Goal: Information Seeking & Learning: Compare options

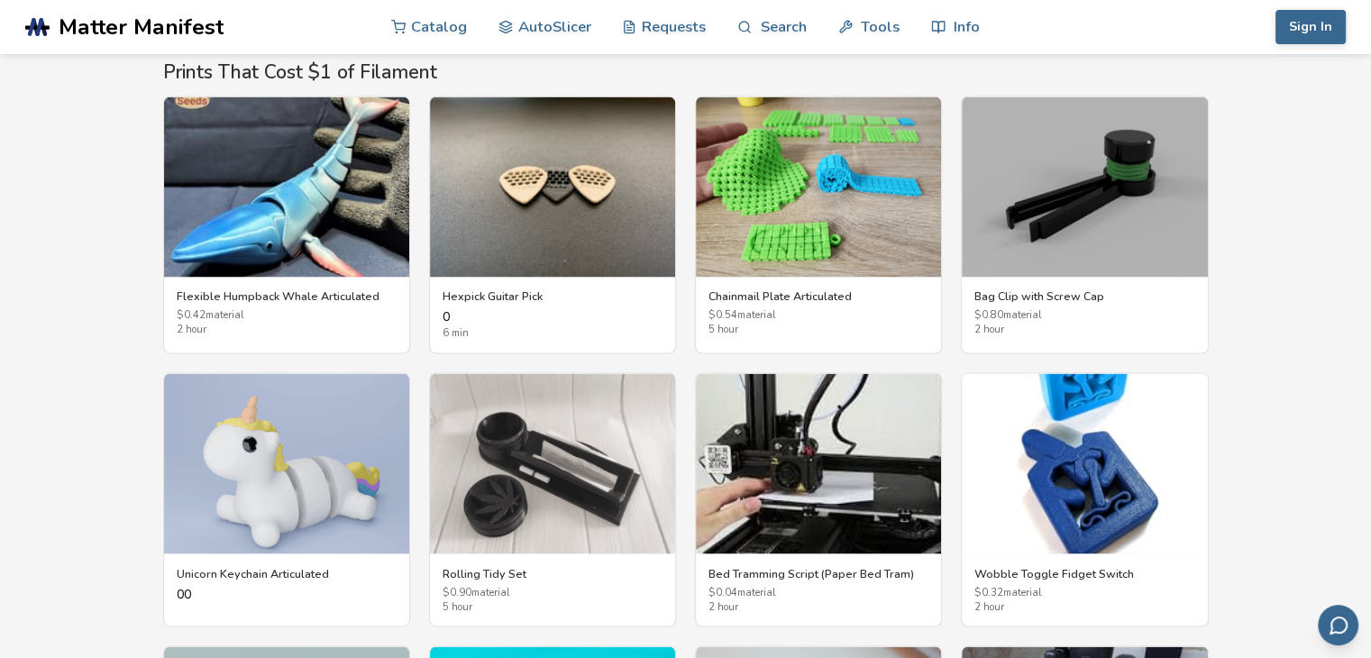
scroll to position [3036, 0]
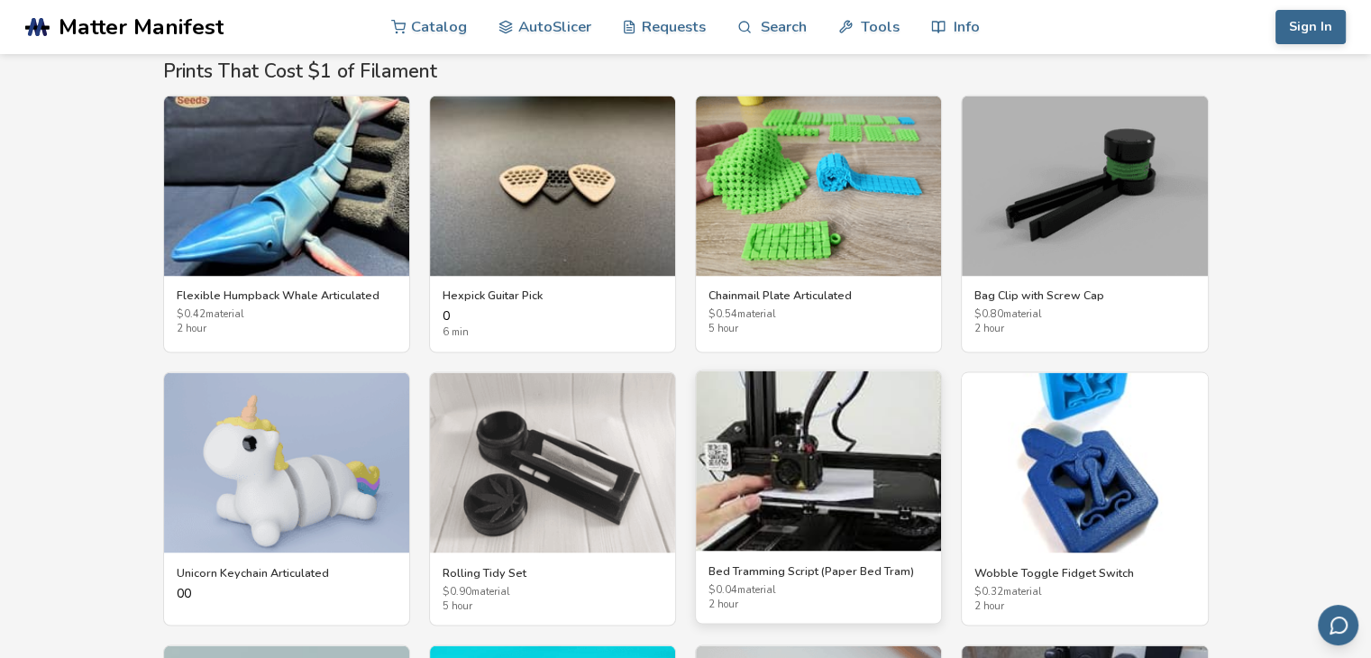
click at [829, 567] on h3 "Bed Tramming Script (Paper Bed Tram)" at bounding box center [819, 571] width 220 height 14
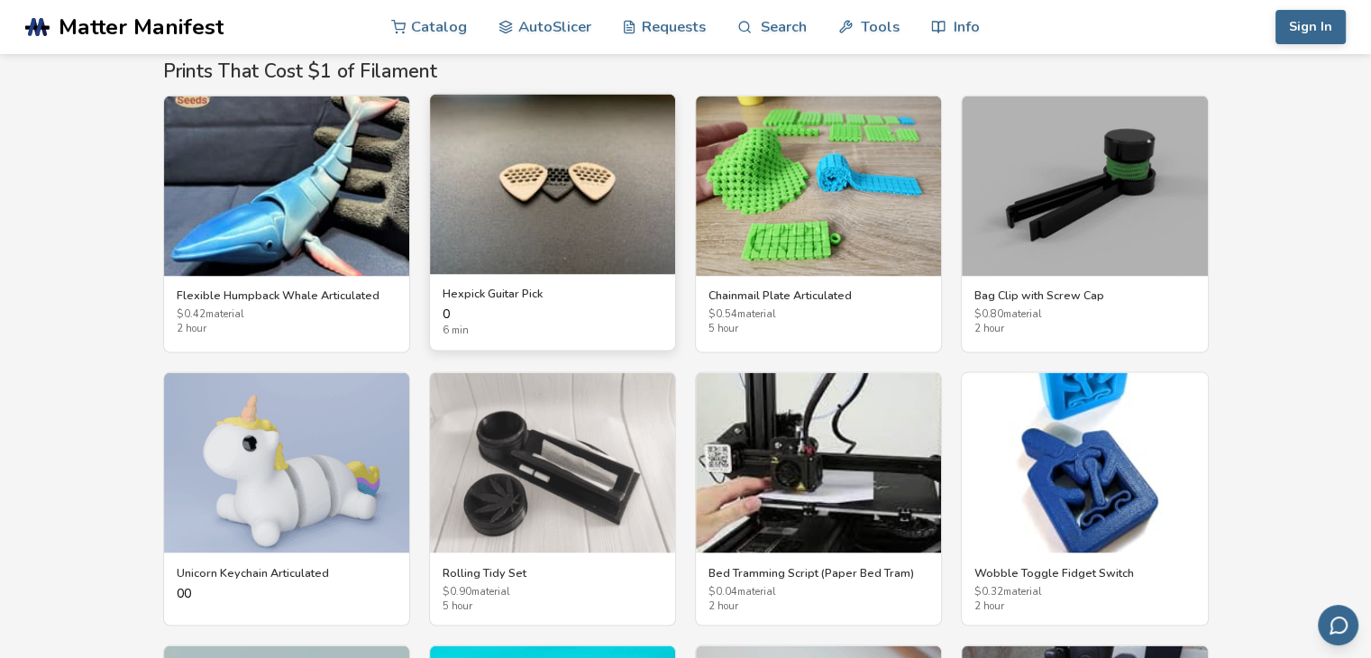
click at [527, 287] on h3 "Hexpick Guitar Pick" at bounding box center [553, 294] width 220 height 14
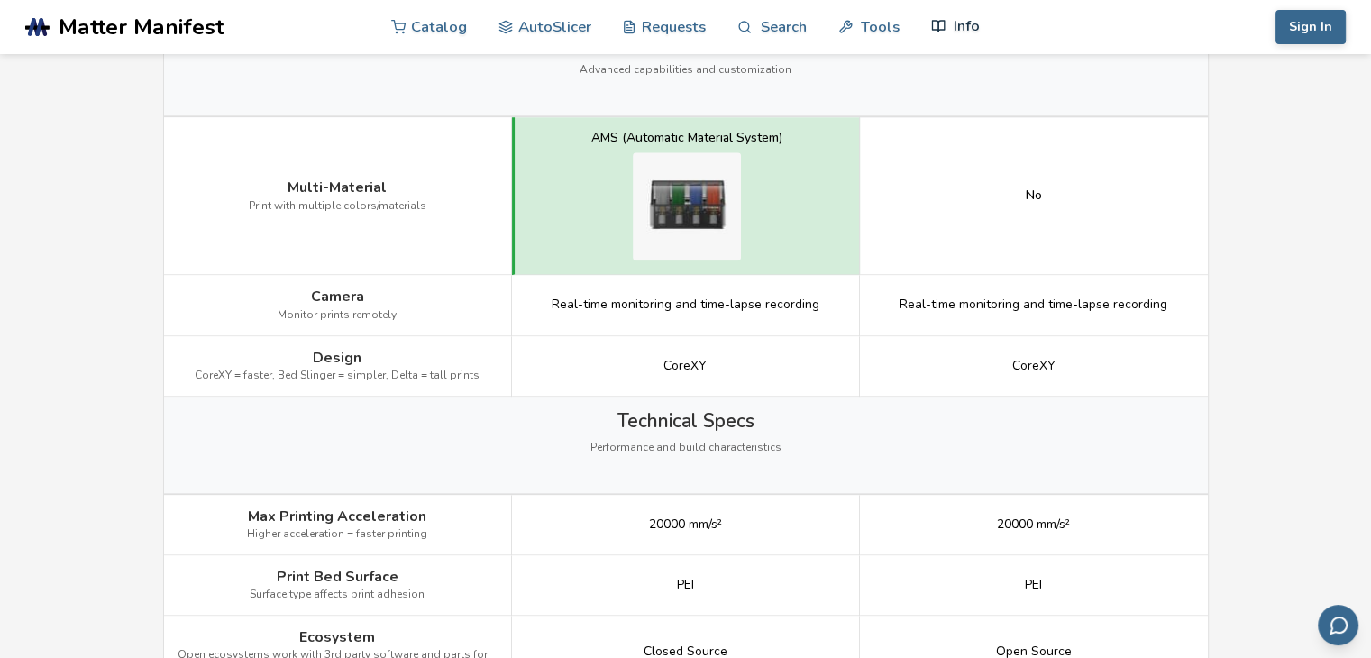
scroll to position [2008, 0]
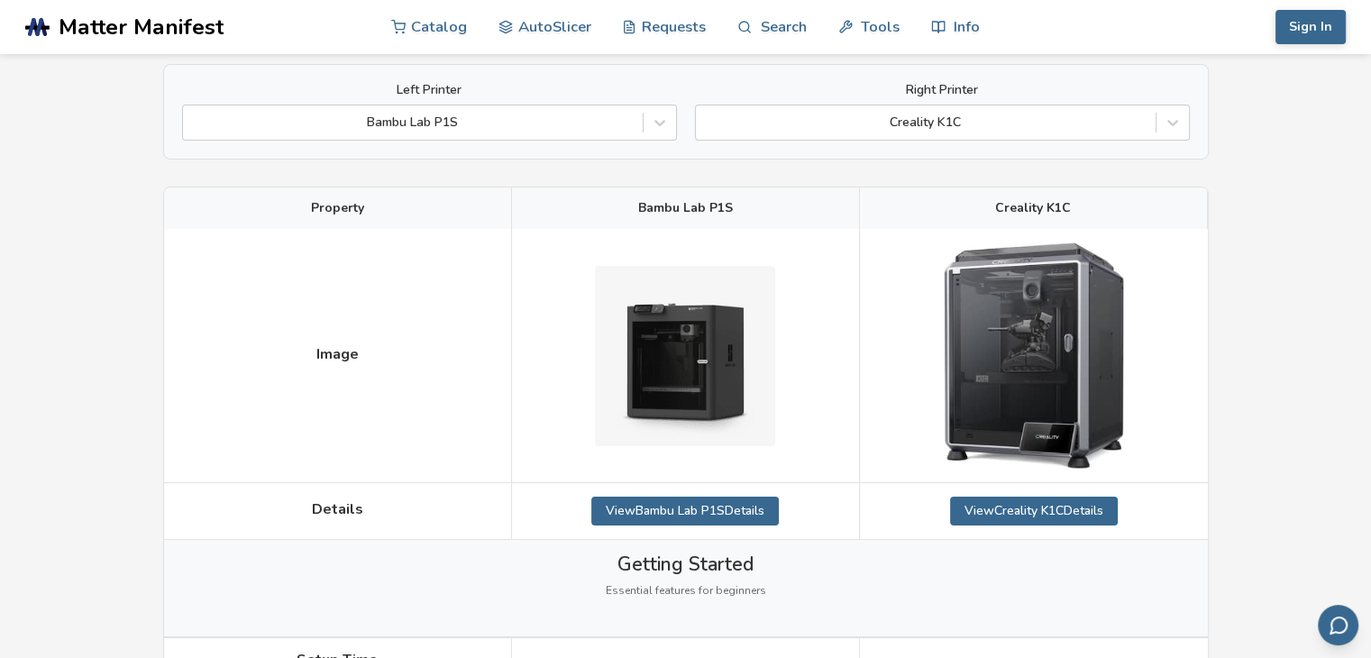
scroll to position [0, 0]
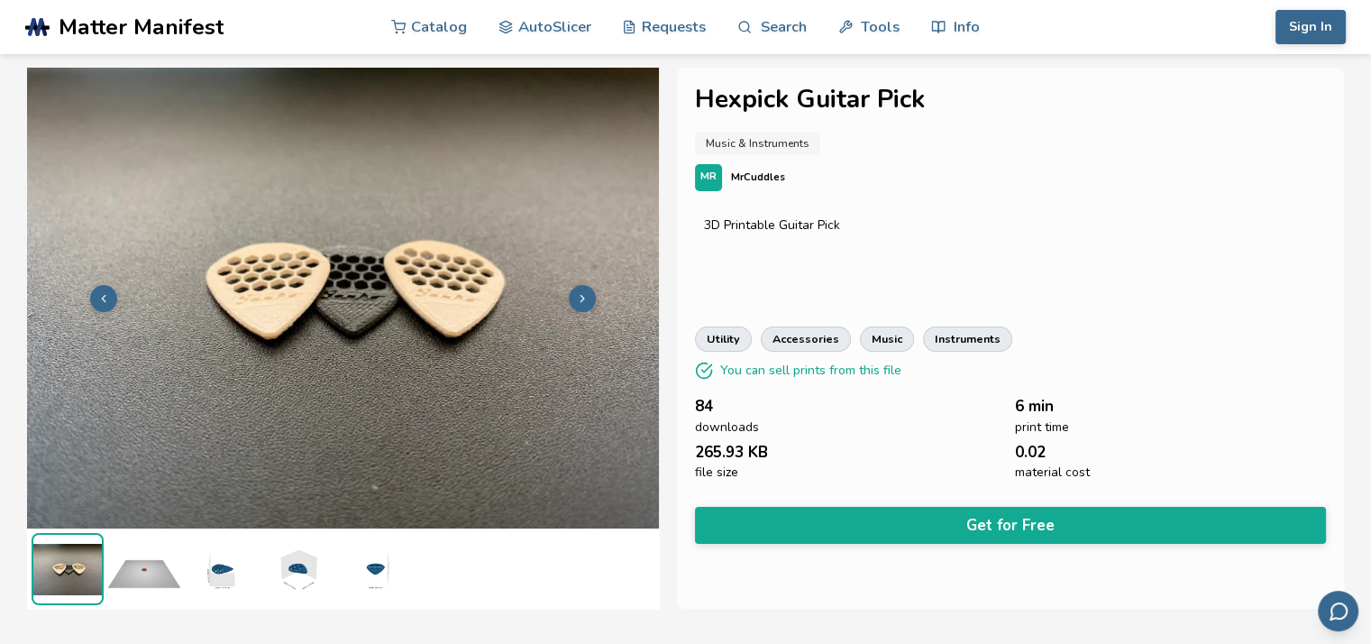
click at [580, 289] on button at bounding box center [582, 298] width 27 height 27
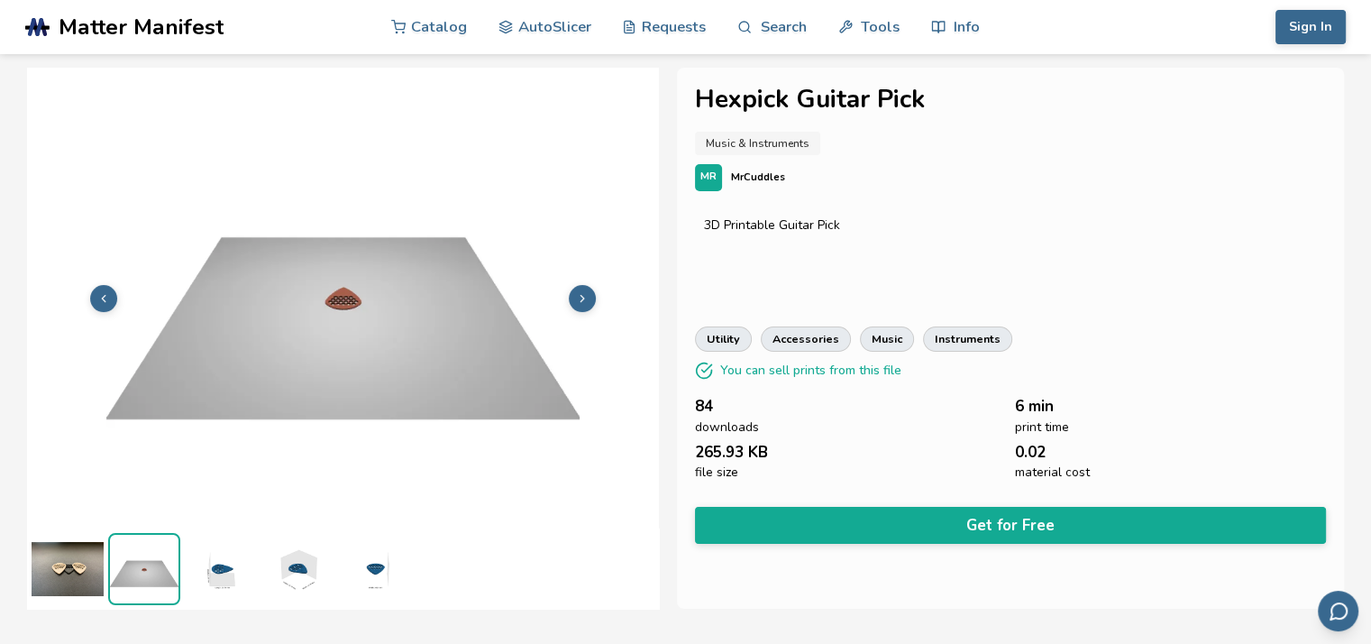
click at [580, 289] on button at bounding box center [582, 298] width 27 height 27
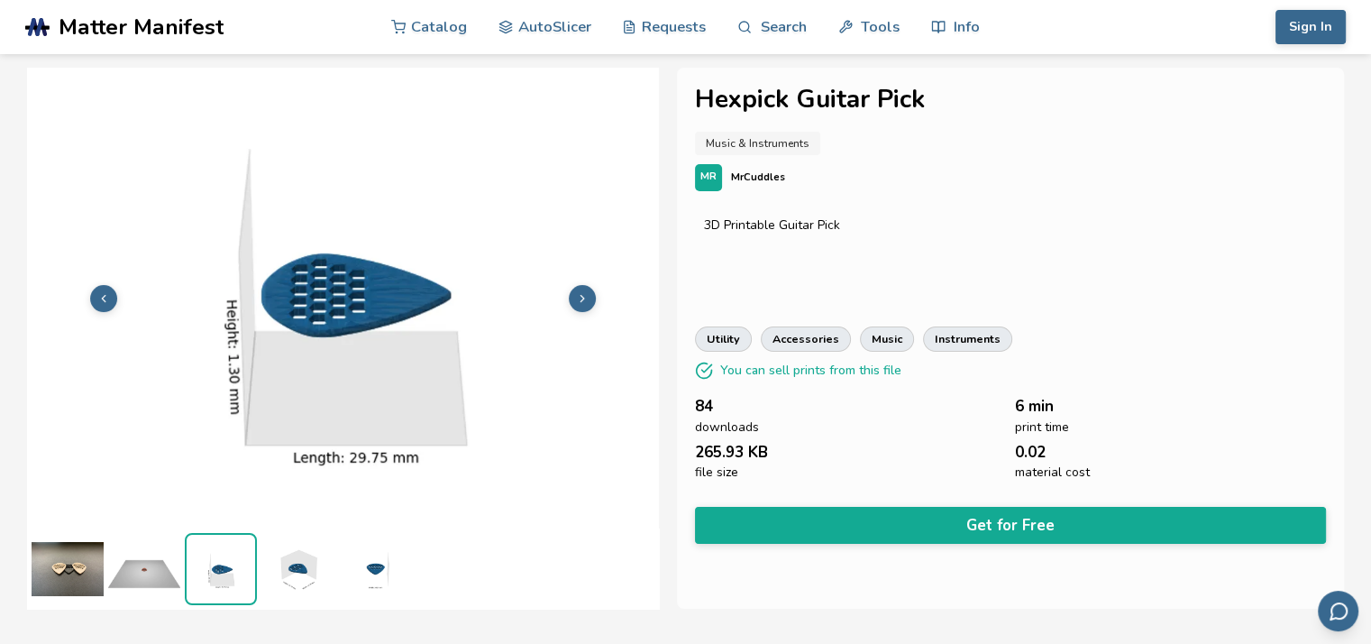
click at [580, 289] on button at bounding box center [582, 298] width 27 height 27
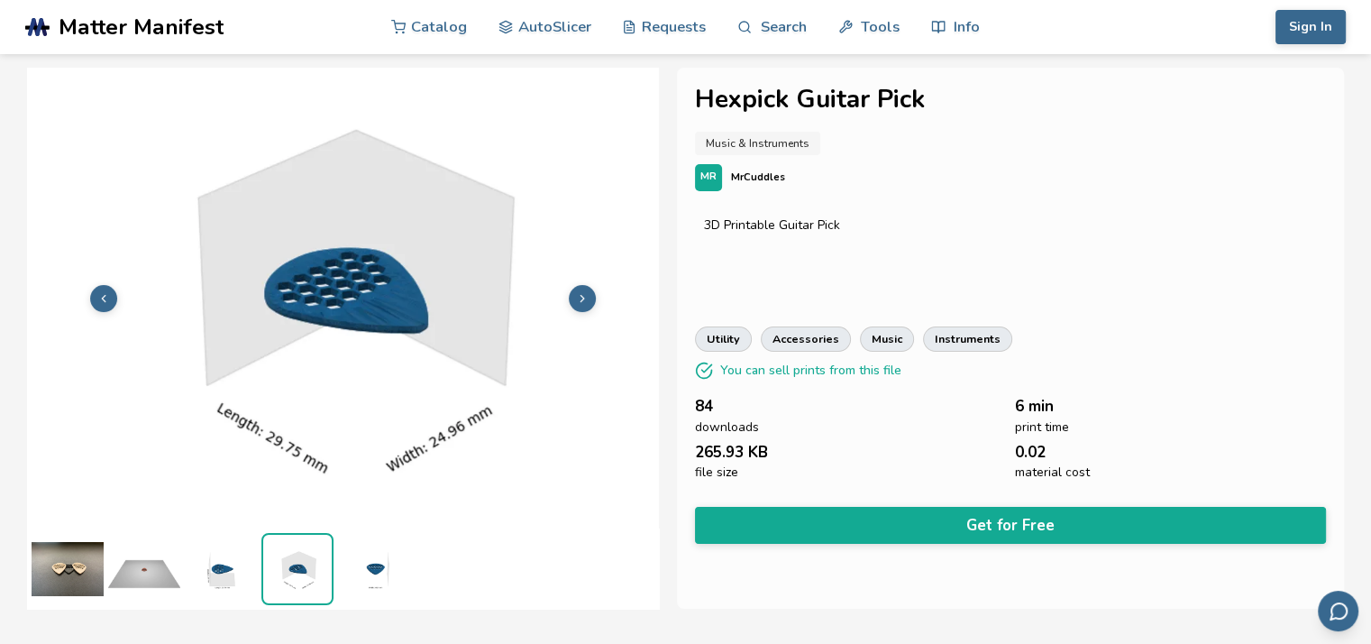
click at [580, 289] on button at bounding box center [582, 298] width 27 height 27
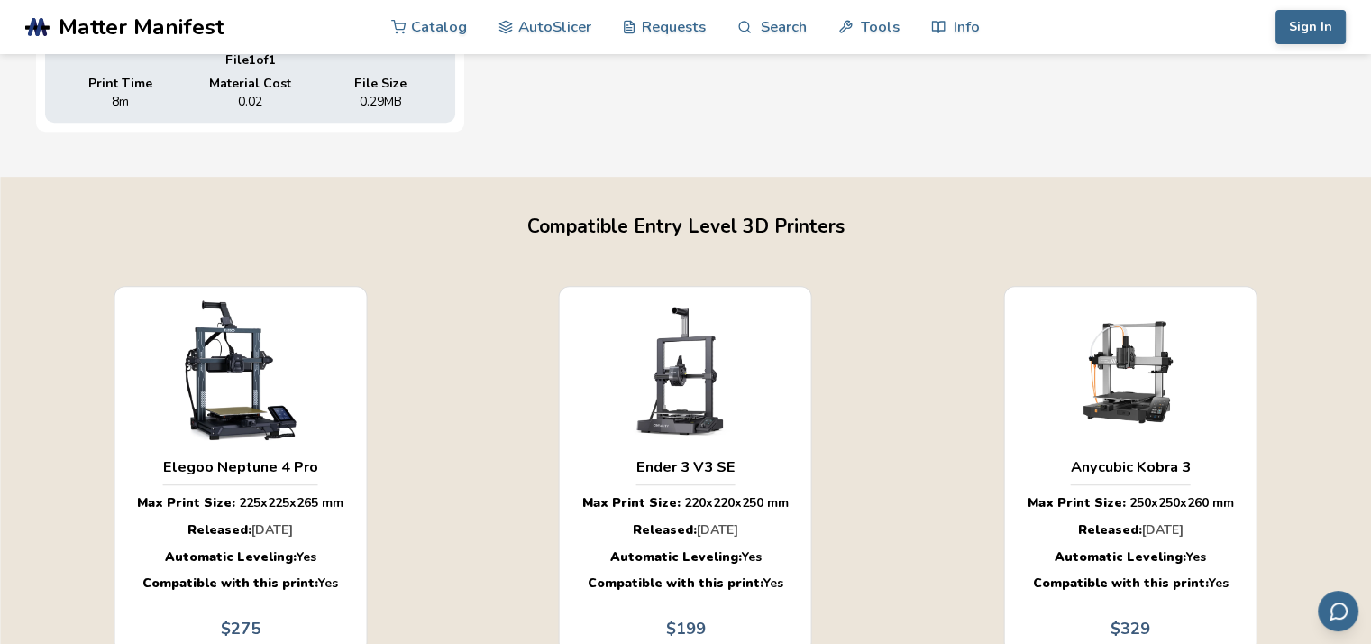
scroll to position [1077, 0]
